Goal: Task Accomplishment & Management: Complete application form

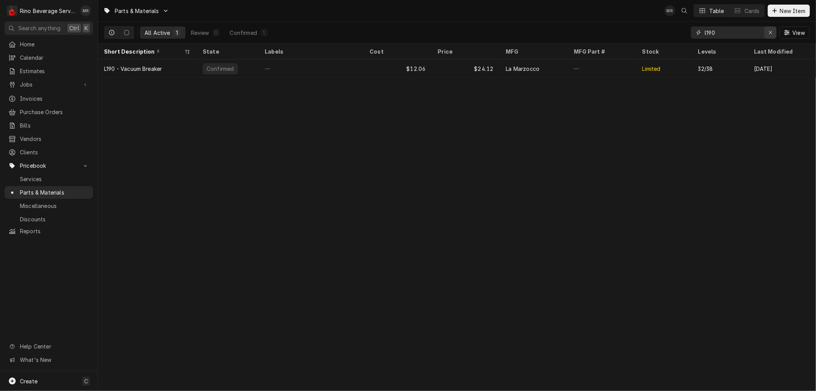
click at [772, 33] on icon "Erase input" at bounding box center [771, 32] width 4 height 5
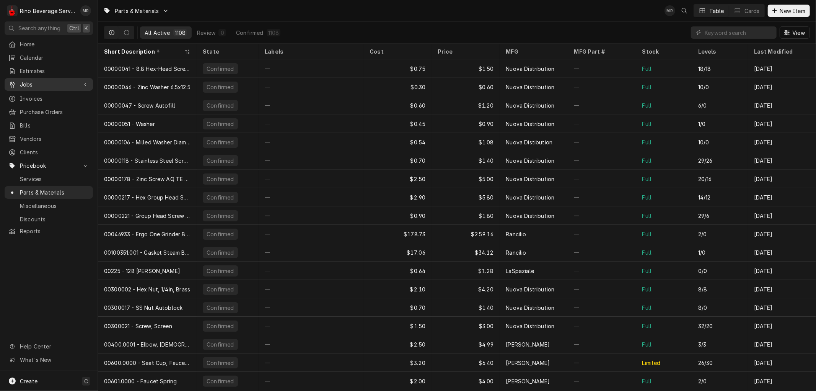
click at [28, 82] on span "Jobs" at bounding box center [49, 84] width 58 height 8
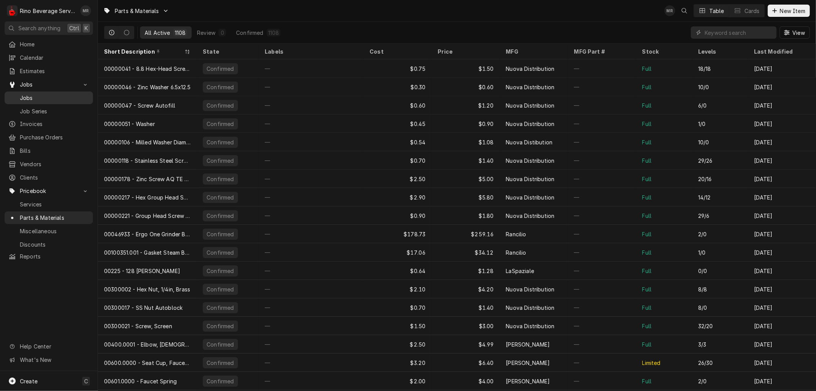
click at [29, 94] on span "Jobs" at bounding box center [54, 98] width 69 height 8
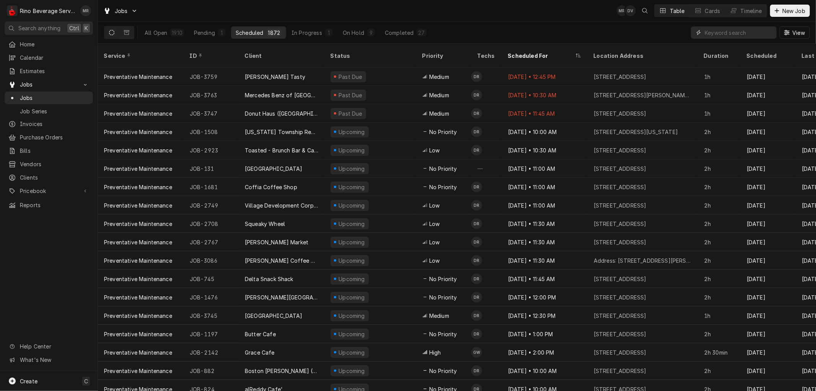
click at [721, 33] on input "Dynamic Content Wrapper" at bounding box center [739, 32] width 68 height 12
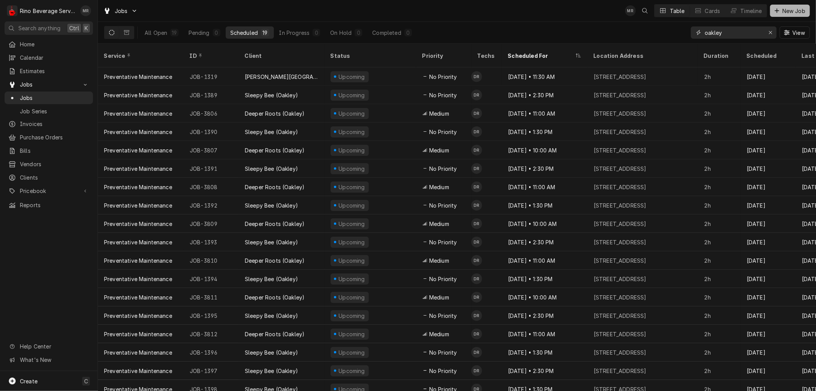
type input "oakley"
click at [788, 11] on span "New Job" at bounding box center [794, 11] width 26 height 8
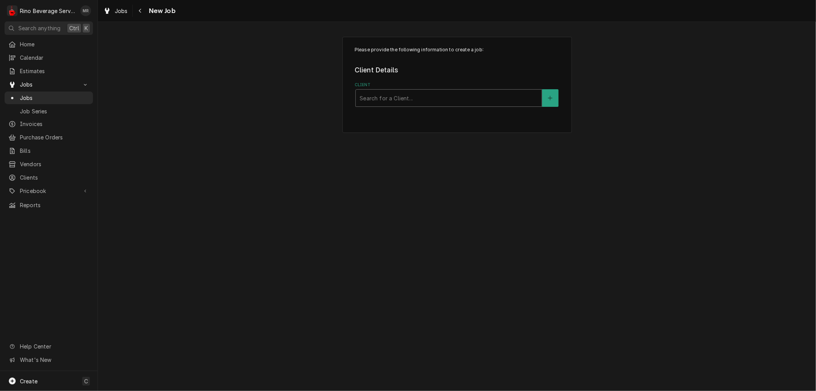
click at [404, 100] on div "Client" at bounding box center [449, 98] width 178 height 14
type input "oakley"
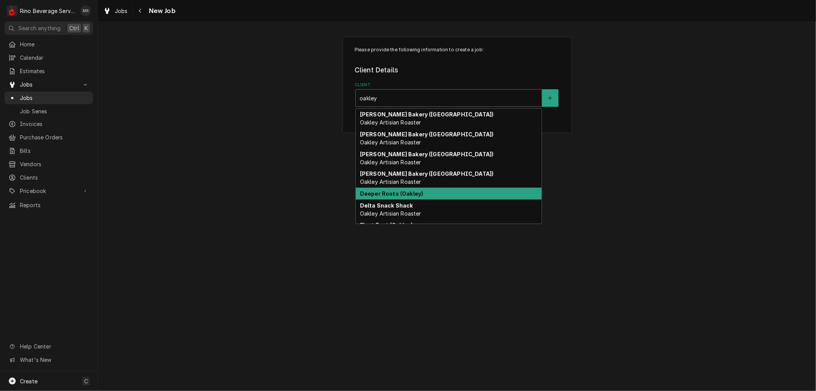
click at [418, 191] on strong "Deeper Roots (Oakley)" at bounding box center [391, 193] width 63 height 7
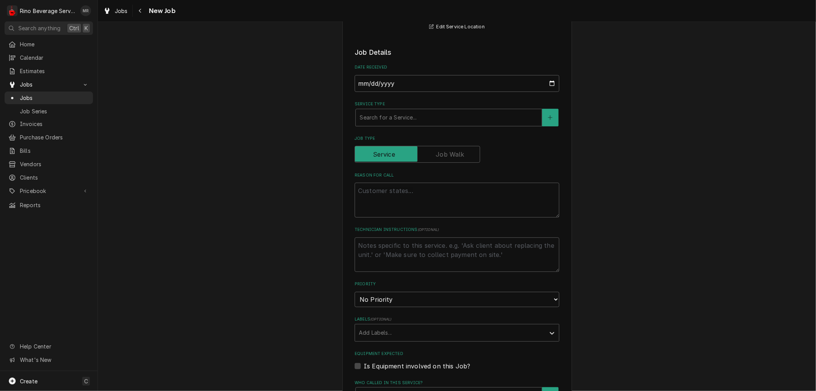
scroll to position [127, 0]
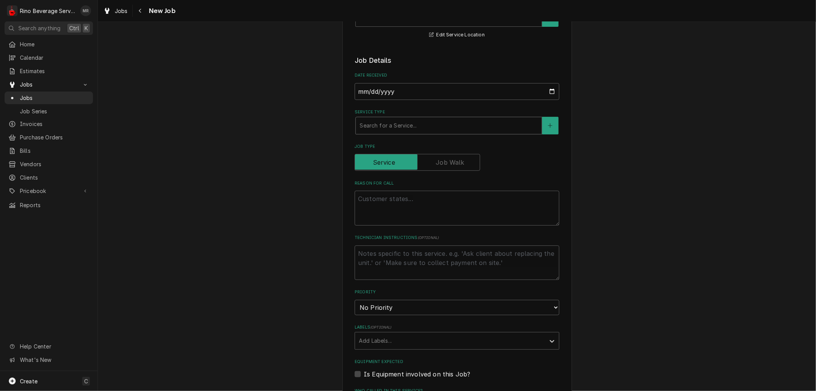
click at [379, 129] on div "Service Type" at bounding box center [449, 126] width 178 height 14
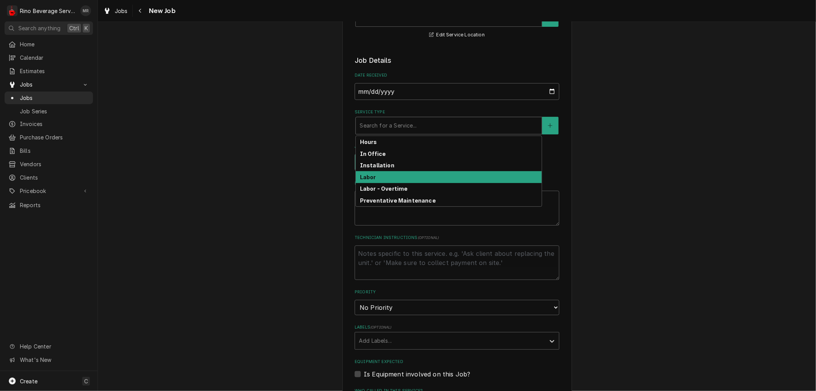
click at [373, 177] on div "Labor" at bounding box center [449, 177] width 186 height 12
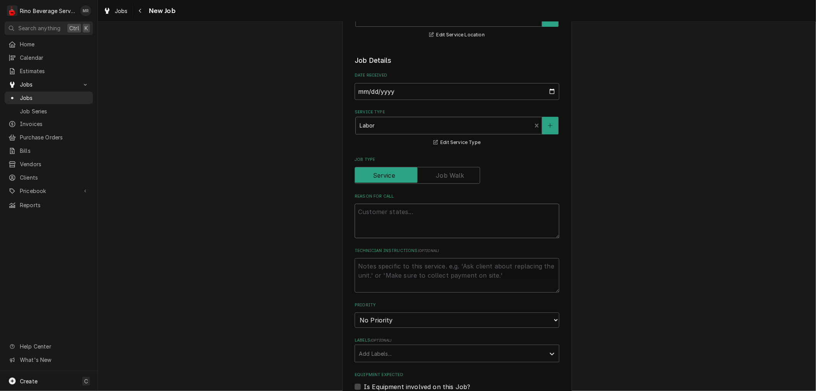
click at [374, 212] on textarea "Reason For Call" at bounding box center [457, 221] width 205 height 34
type textarea "x"
type textarea "l"
type textarea "x"
type textarea "le"
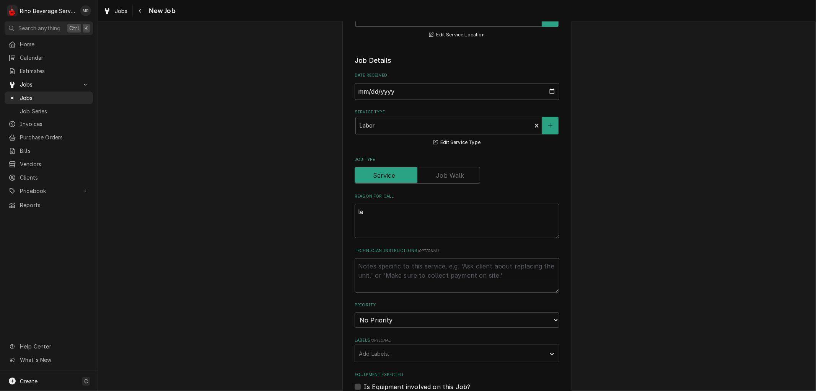
type textarea "x"
type textarea "lea"
type textarea "x"
type textarea "leak"
type textarea "x"
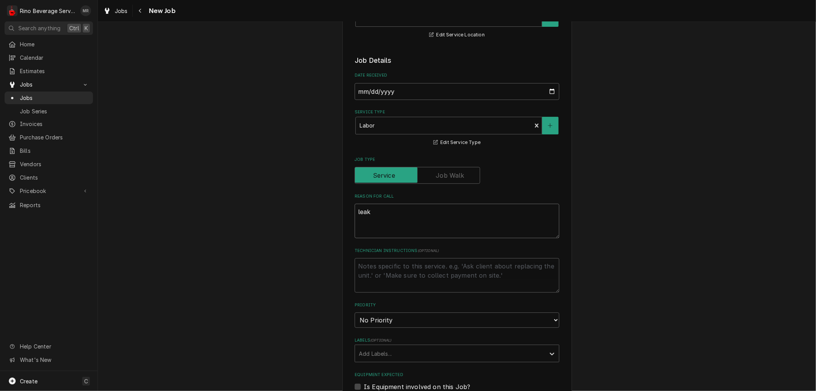
type textarea "leak"
type textarea "x"
type textarea "leak u"
type textarea "x"
type textarea "leak un"
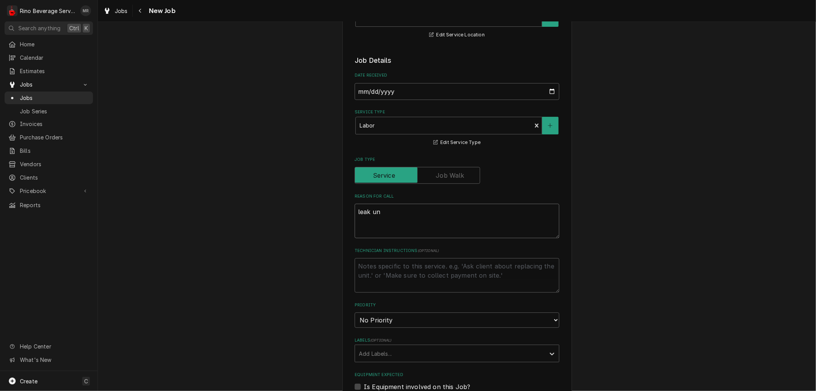
type textarea "x"
type textarea "leak und"
type textarea "x"
type textarea "leak unde"
type textarea "x"
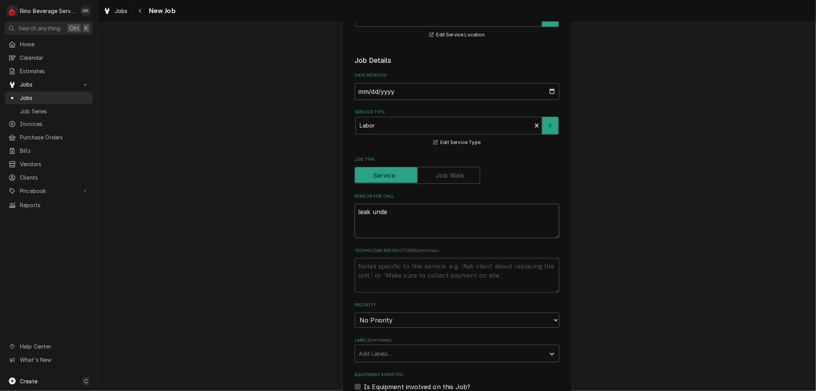
type textarea "leak under"
type textarea "x"
type textarea "leak under"
type textarea "x"
type textarea "leak under e"
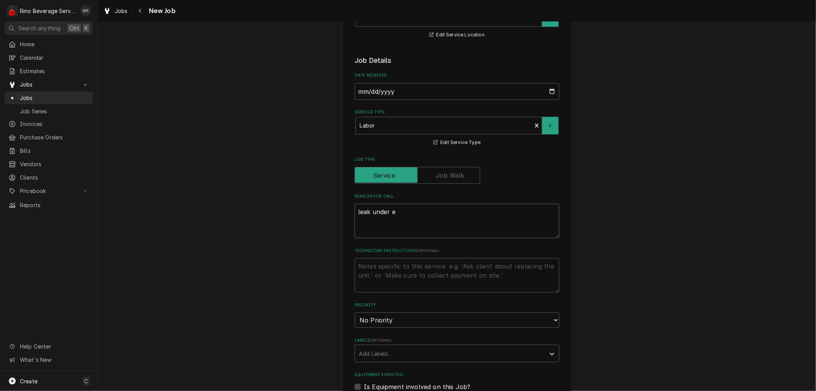
type textarea "x"
type textarea "leak under es"
type textarea "x"
type textarea "leak under esp"
type textarea "x"
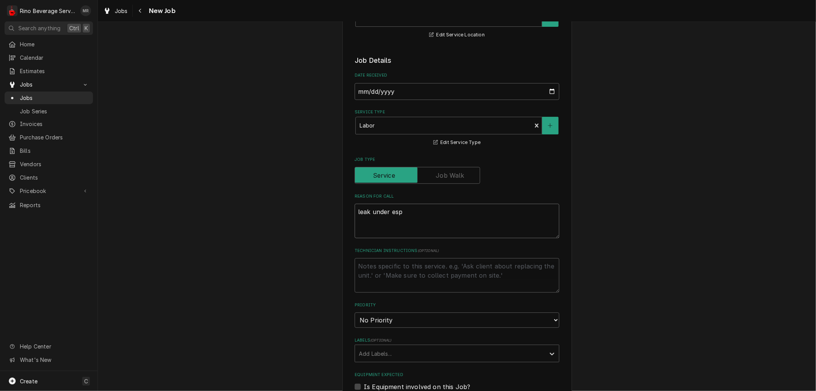
type textarea "leak under espr"
type textarea "x"
type textarea "leak under espre"
type textarea "x"
type textarea "leak under espres"
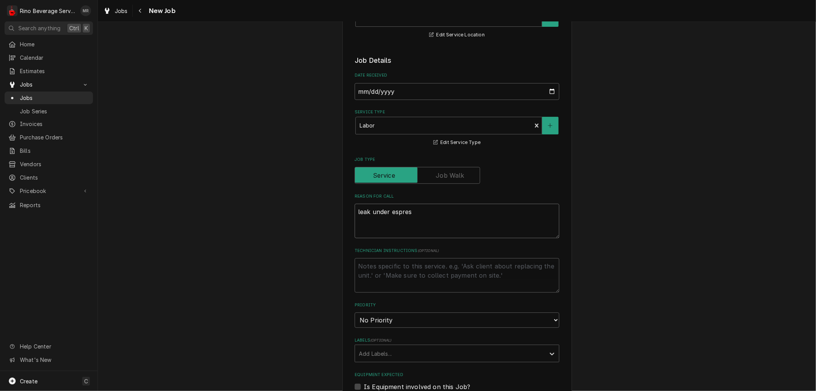
type textarea "x"
type textarea "leak under espress"
type textarea "x"
type textarea "leak under espresso"
type textarea "x"
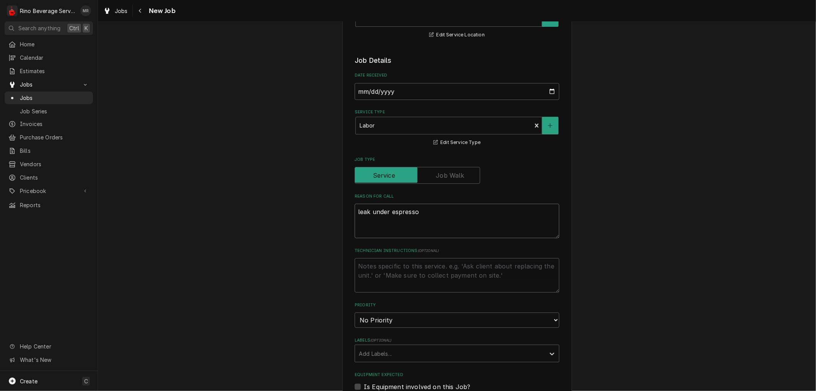
type textarea "leak under espresso"
type textarea "x"
type textarea "leak under espresso m"
type textarea "x"
type textarea "leak under espresso ma"
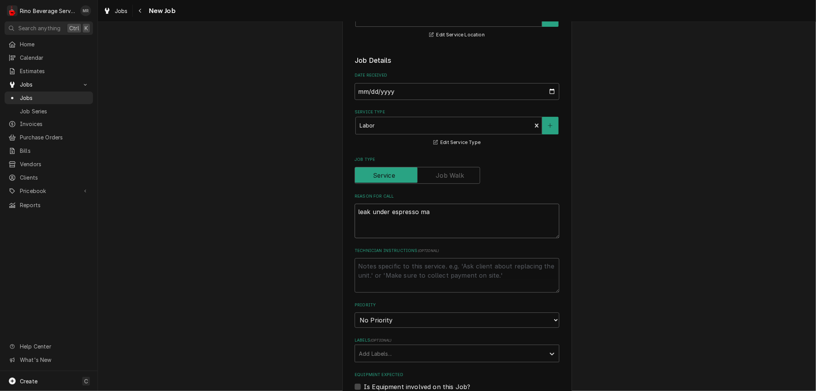
type textarea "x"
type textarea "leak under espresso mac"
type textarea "x"
type textarea "leak under espresso mach"
type textarea "x"
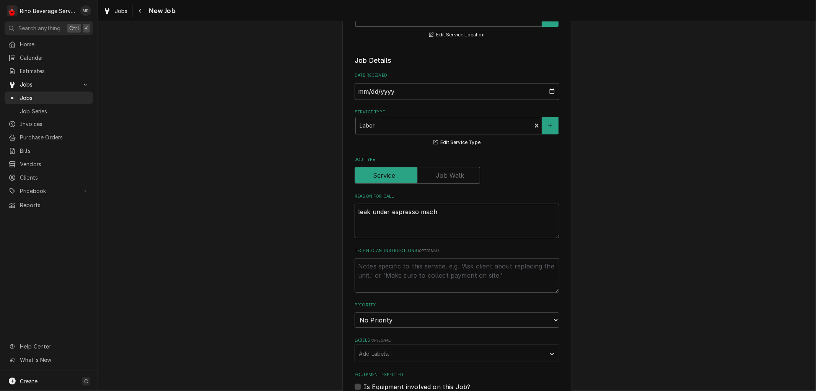
type textarea "leak under espresso machi"
type textarea "x"
type textarea "leak under espresso machin"
type textarea "x"
type textarea "leak under espresso machine"
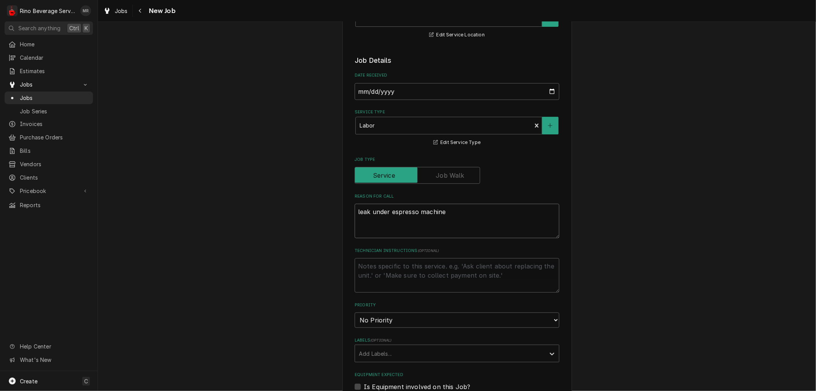
type textarea "x"
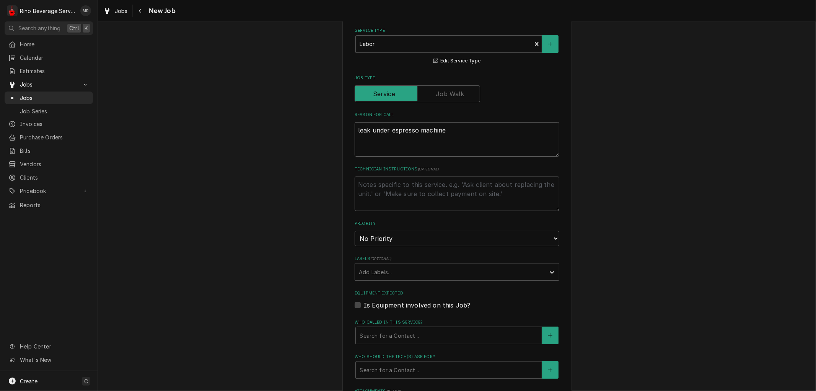
scroll to position [255, 0]
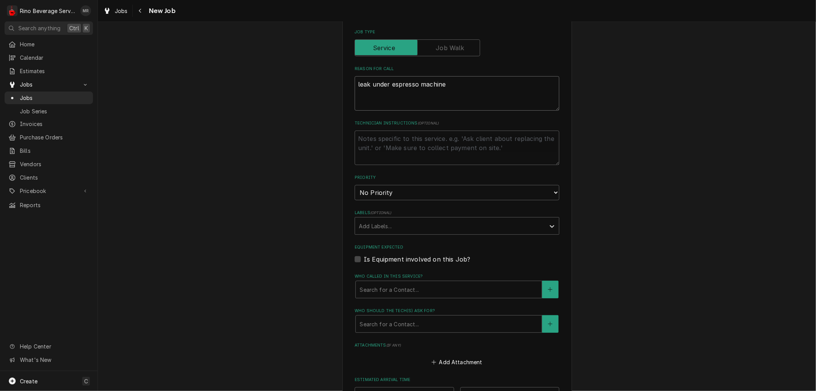
type textarea "leak under espresso machine"
click at [393, 194] on select "No Priority Urgent High Medium Low" at bounding box center [457, 192] width 205 height 15
select select "1"
click at [355, 185] on select "No Priority Urgent High Medium Low" at bounding box center [457, 192] width 205 height 15
type textarea "x"
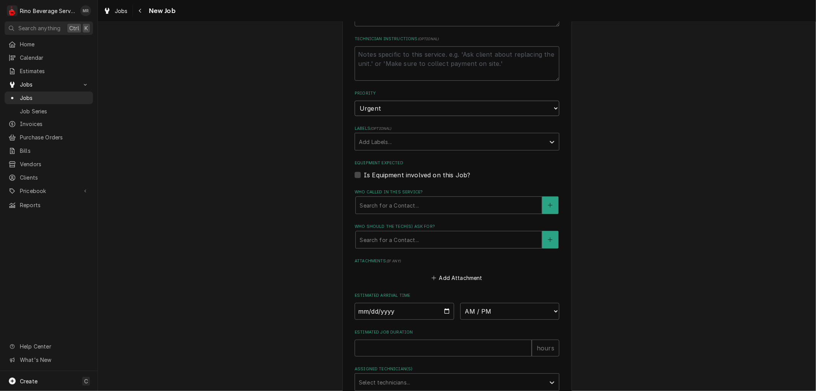
scroll to position [340, 0]
click at [364, 175] on label "Is Equipment involved on this Job?" at bounding box center [417, 174] width 106 height 9
click at [364, 175] on input "Equipment Expected" at bounding box center [466, 178] width 205 height 17
checkbox input "true"
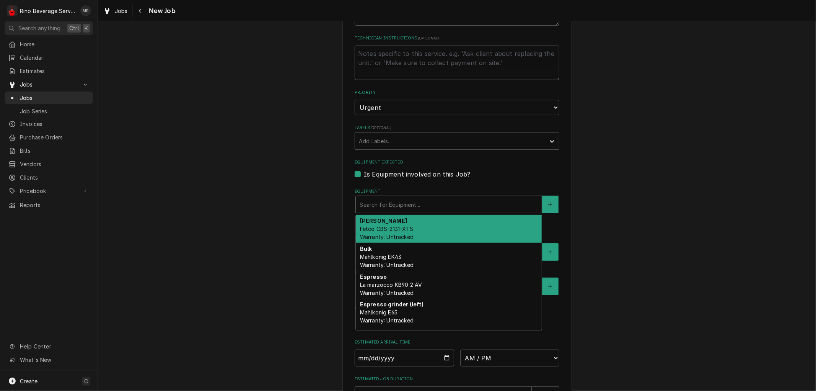
click at [365, 202] on div "Equipment" at bounding box center [449, 204] width 178 height 14
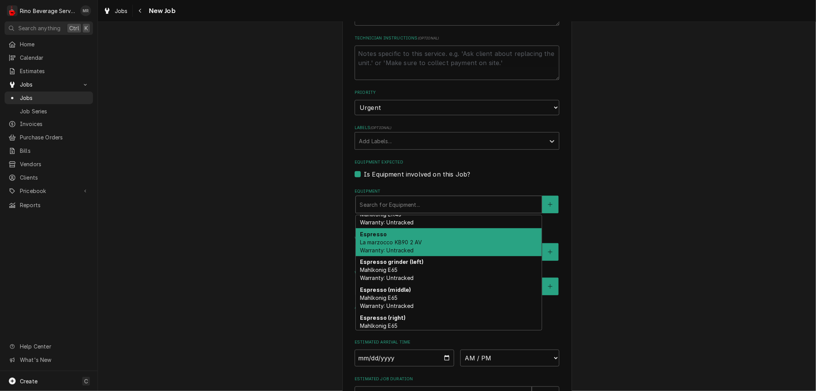
click at [460, 238] on div "Espresso La marzocco KB90 2 AV Warranty: Untracked" at bounding box center [449, 242] width 186 height 28
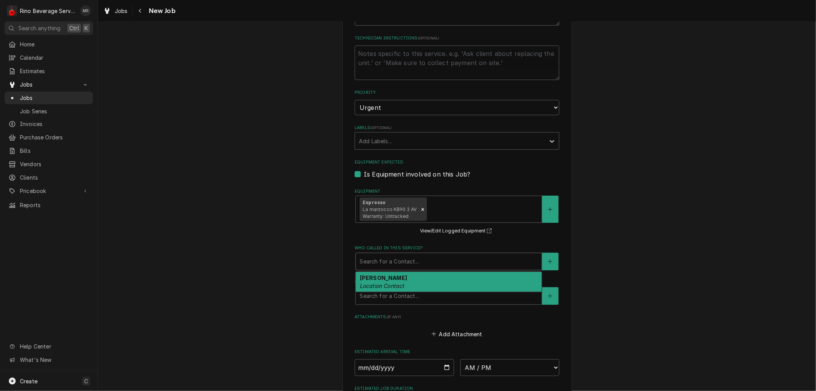
click at [404, 261] on div "Who called in this service?" at bounding box center [449, 262] width 178 height 14
click at [403, 280] on div "[PERSON_NAME] Location Contact" at bounding box center [449, 282] width 186 height 20
type textarea "x"
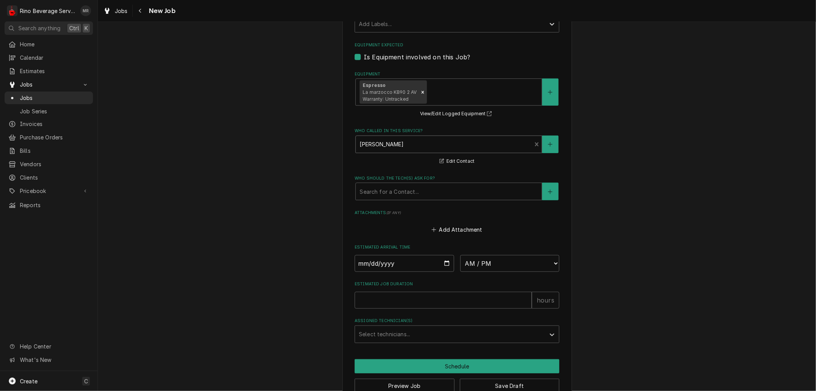
scroll to position [475, 0]
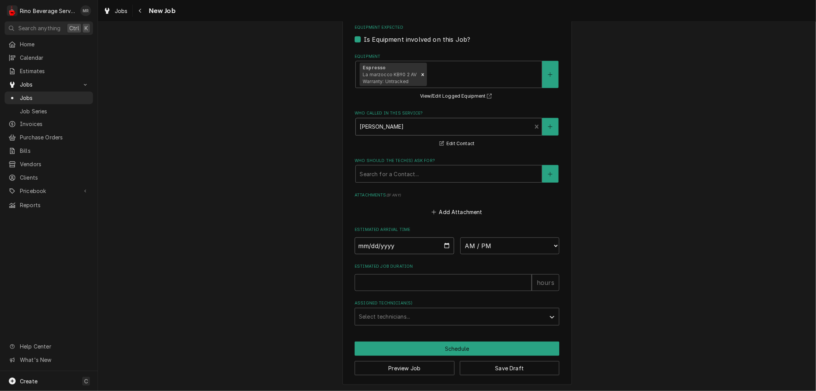
click at [443, 245] on input "Date" at bounding box center [405, 245] width 100 height 17
type input "[DATE]"
type textarea "x"
click at [552, 245] on select "AM / PM 6:00 AM 6:15 AM 6:30 AM 6:45 AM 7:00 AM 7:15 AM 7:30 AM 7:45 AM 8:00 AM…" at bounding box center [510, 245] width 100 height 17
select select "13:30:00"
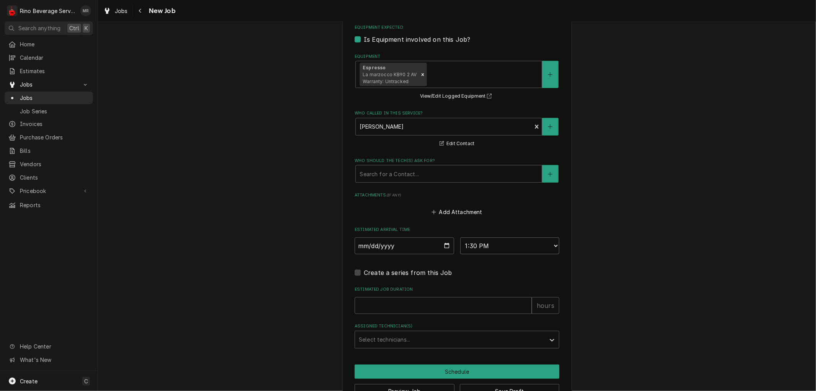
scroll to position [498, 0]
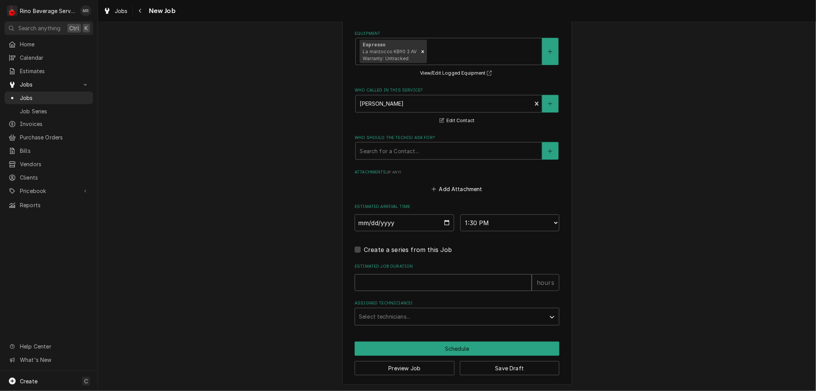
click at [442, 281] on input "Estimated Job Duration" at bounding box center [443, 282] width 177 height 17
type textarea "x"
type input "1"
type textarea "x"
type input "1.5"
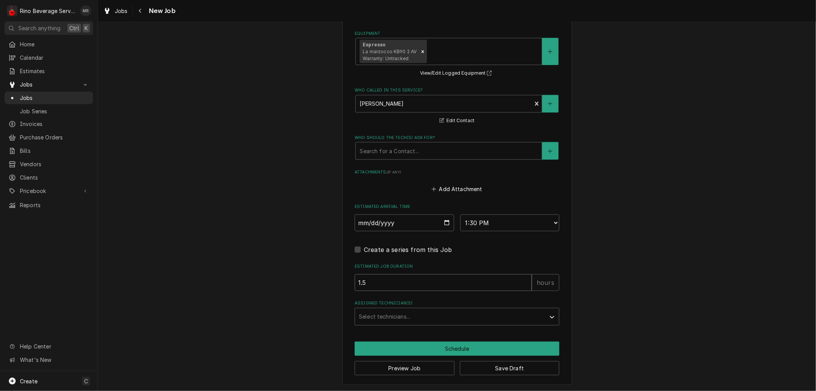
type textarea "x"
type input "1.5"
click at [441, 316] on div "Assigned Technician(s)" at bounding box center [450, 317] width 183 height 14
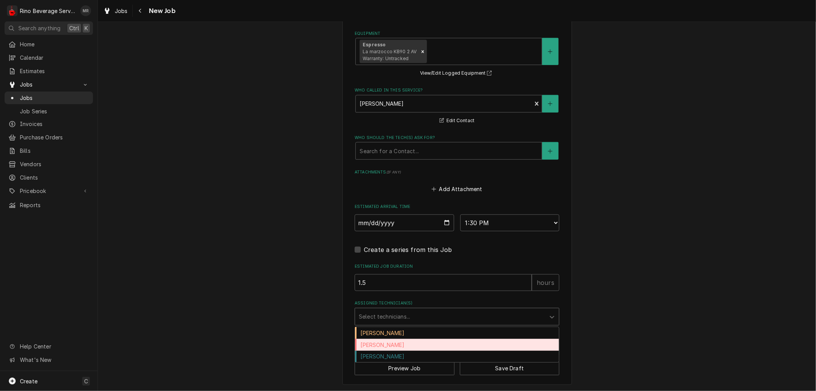
click at [413, 342] on div "[PERSON_NAME]" at bounding box center [457, 345] width 204 height 12
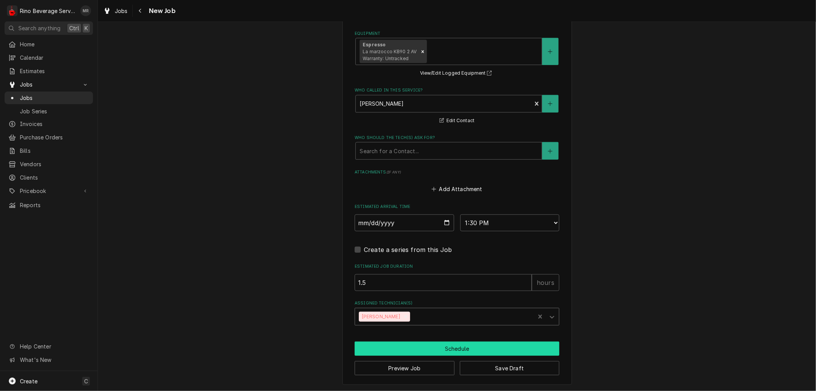
click at [410, 346] on button "Schedule" at bounding box center [457, 348] width 205 height 14
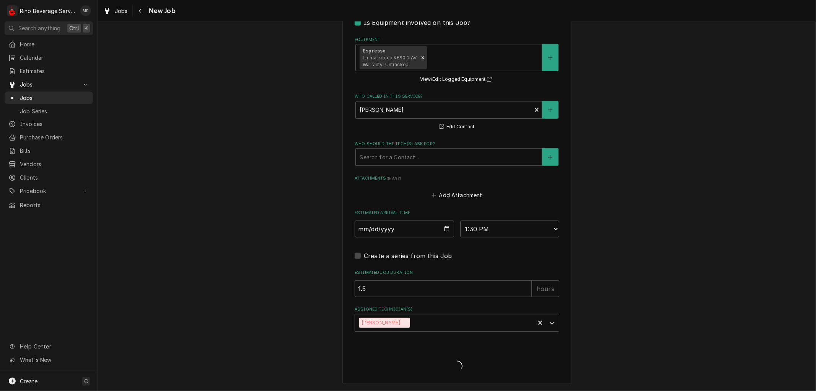
scroll to position [490, 0]
type textarea "x"
